Goal: Information Seeking & Learning: Learn about a topic

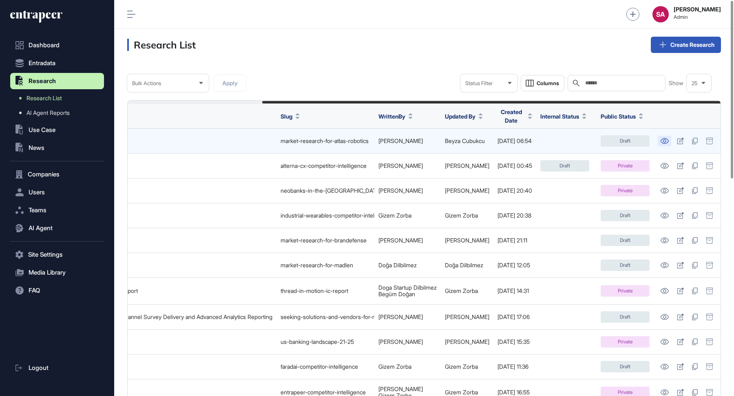
click at [668, 138] on icon at bounding box center [664, 141] width 9 height 6
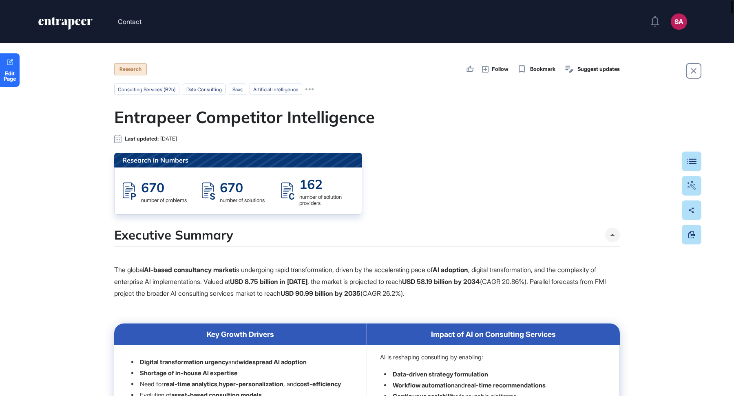
drag, startPoint x: 732, startPoint y: 318, endPoint x: 732, endPoint y: -9, distance: 326.6
click at [732, 0] on html "Contact SA Admin Dashboard Dashboard Profile My Content Request More Data Edit …" at bounding box center [367, 231] width 734 height 462
click at [695, 164] on button "Table Of Contents" at bounding box center [666, 162] width 69 height 20
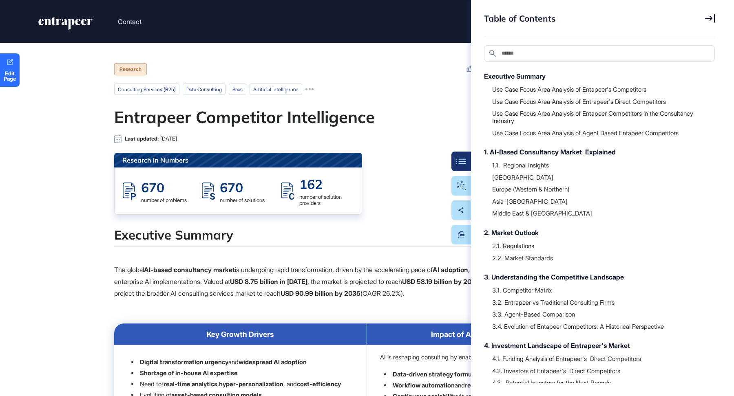
click at [714, 18] on icon at bounding box center [710, 18] width 10 height 9
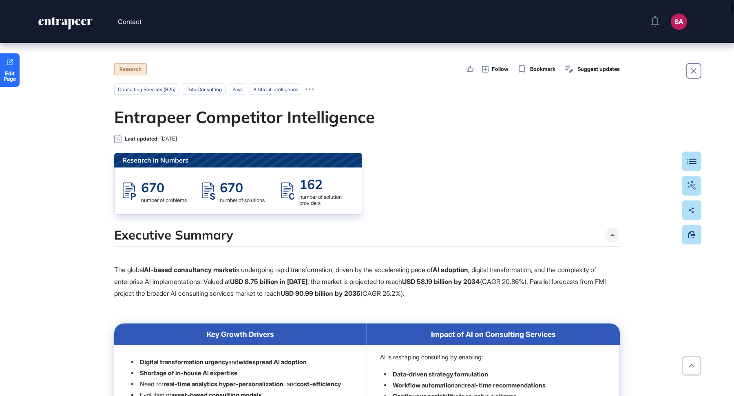
scroll to position [302, 0]
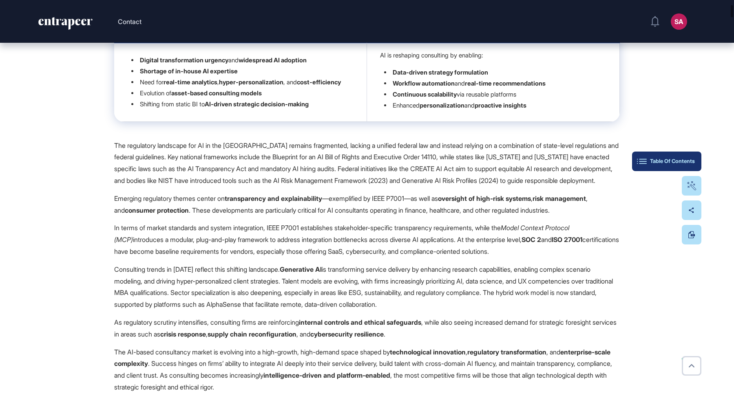
click at [684, 162] on div "Table Of Contents" at bounding box center [667, 161] width 56 height 7
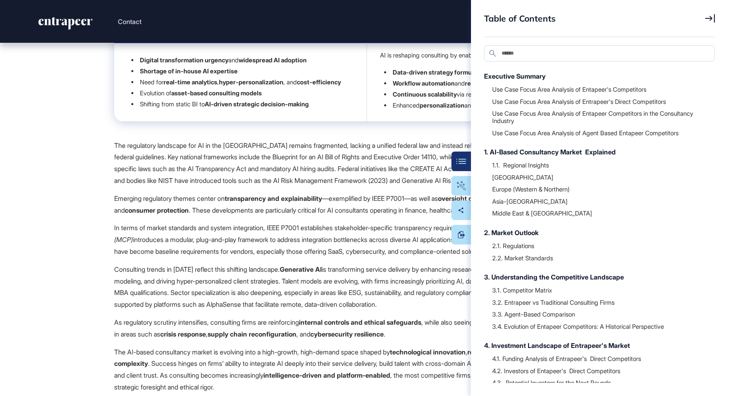
scroll to position [69, 0]
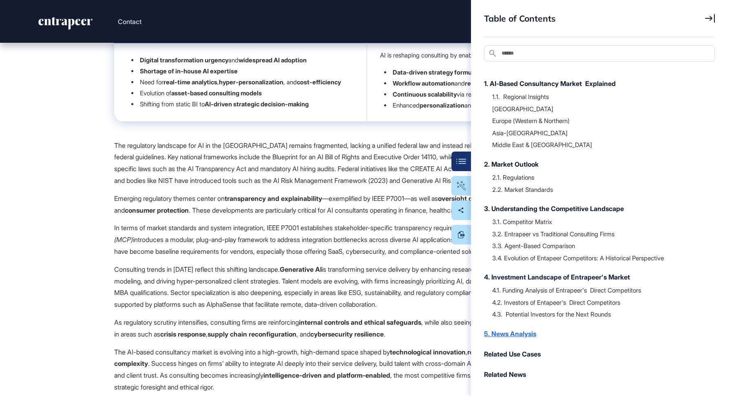
click at [525, 336] on div "5. News Analysis" at bounding box center [595, 334] width 223 height 10
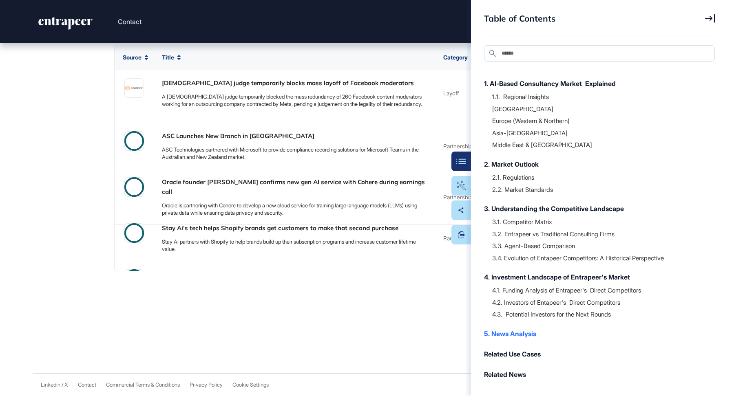
scroll to position [152, 0]
click at [707, 22] on icon at bounding box center [710, 18] width 10 height 9
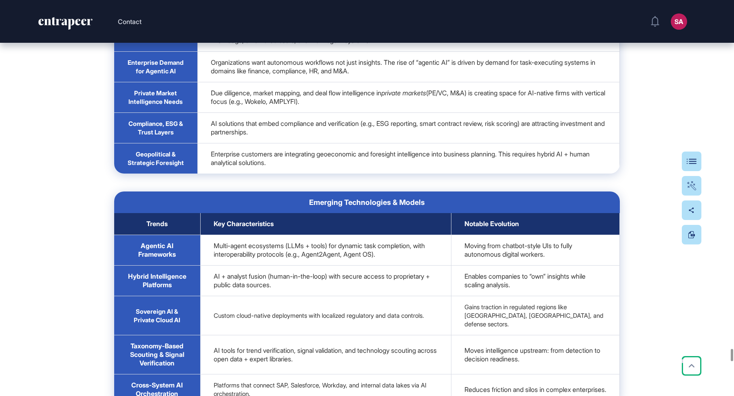
scroll to position [24791, 0]
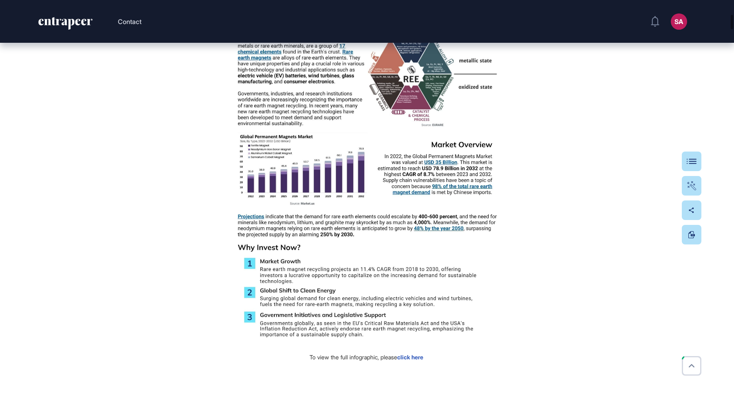
scroll to position [447, 0]
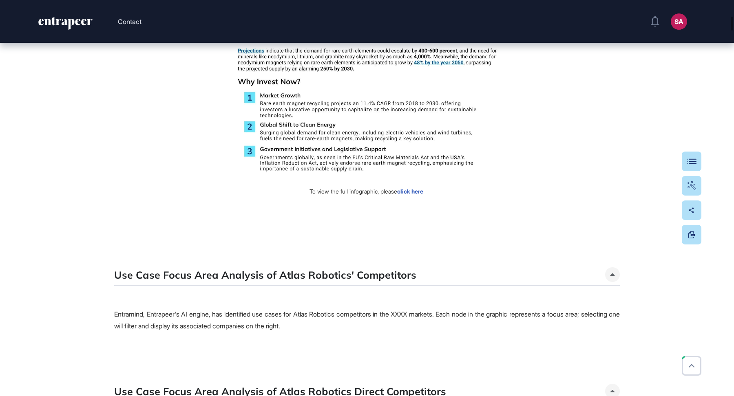
click at [415, 195] on link "click here" at bounding box center [410, 191] width 26 height 7
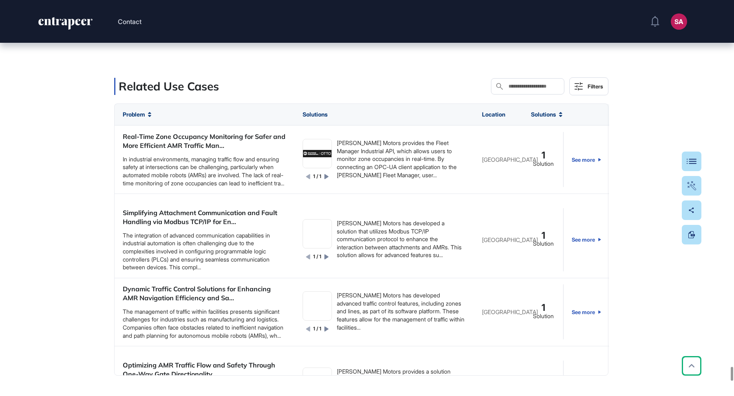
scroll to position [10475, 0]
